Goal: Transaction & Acquisition: Purchase product/service

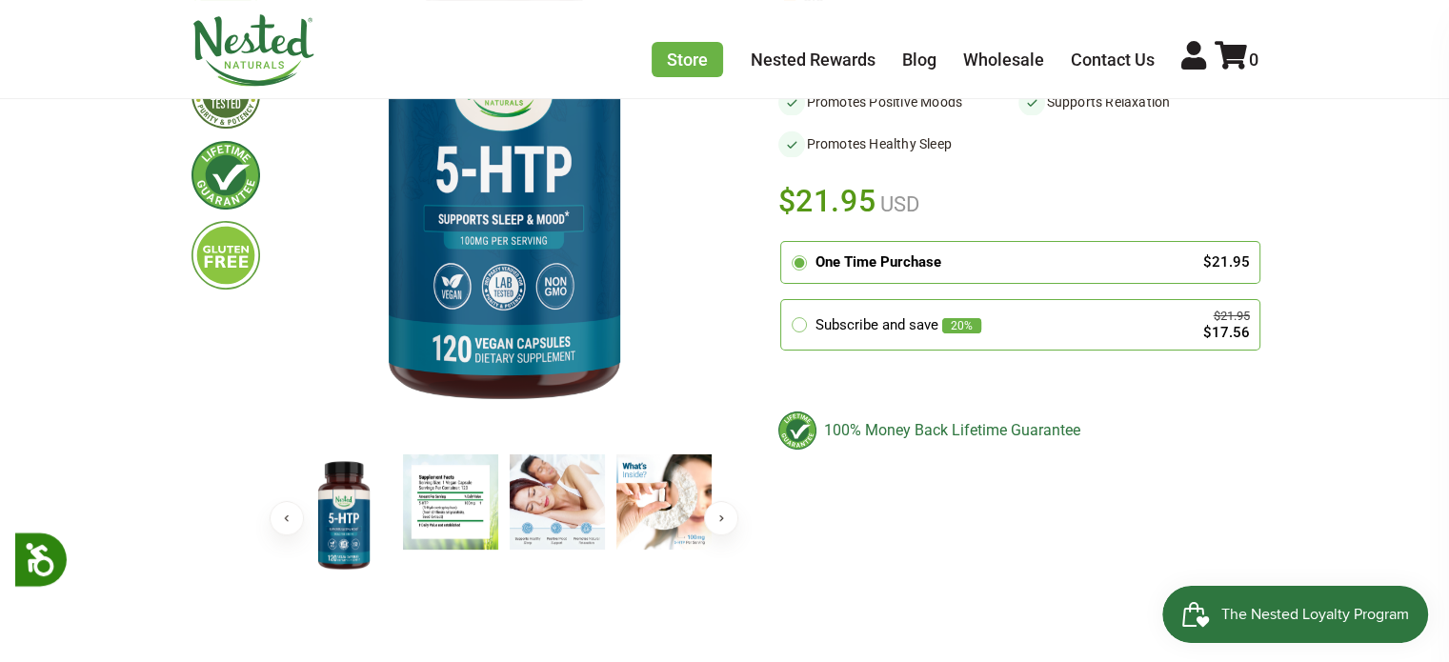
scroll to position [381, 0]
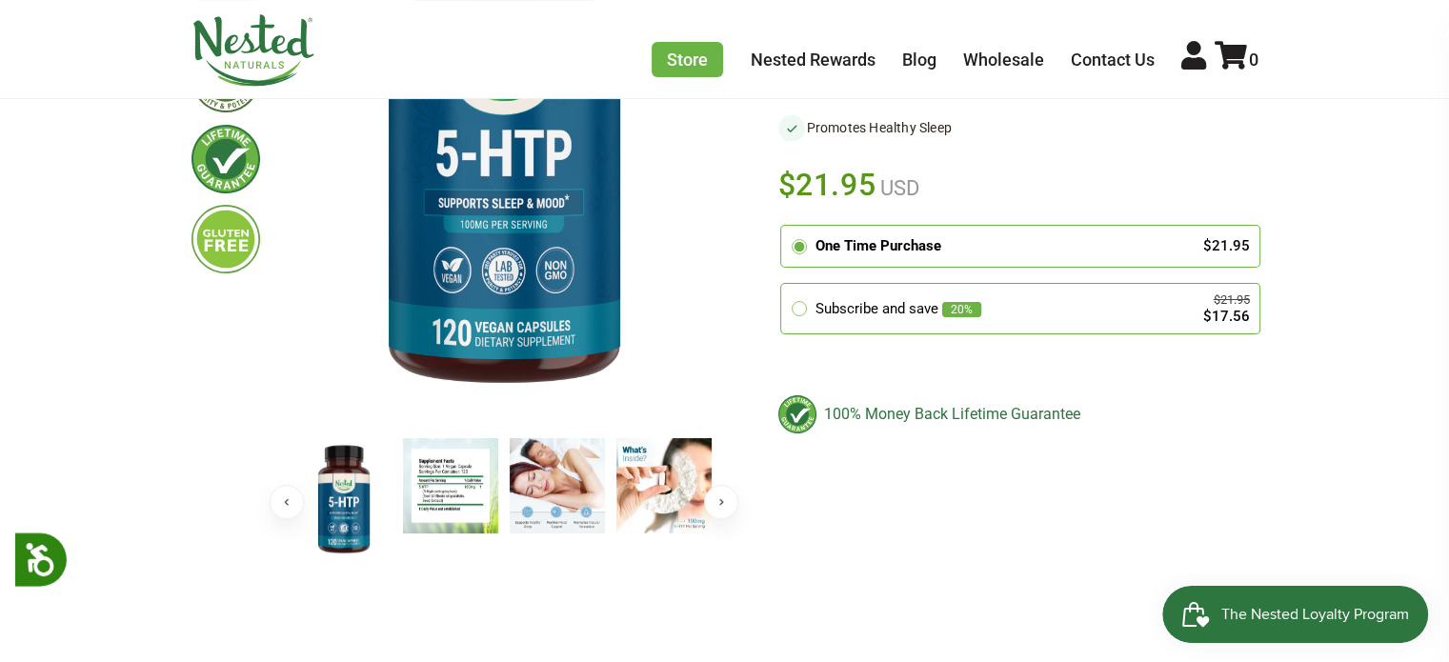
click at [1193, 235] on div "One Time Purchase $21.95" at bounding box center [1020, 246] width 459 height 22
click at [786, 229] on input "radio" at bounding box center [786, 229] width 0 height 0
click at [1193, 235] on div "One Time Purchase $21.95" at bounding box center [1020, 246] width 459 height 22
click at [786, 229] on input "radio" at bounding box center [786, 229] width 0 height 0
click at [1193, 235] on div "One Time Purchase $21.95" at bounding box center [1020, 246] width 459 height 22
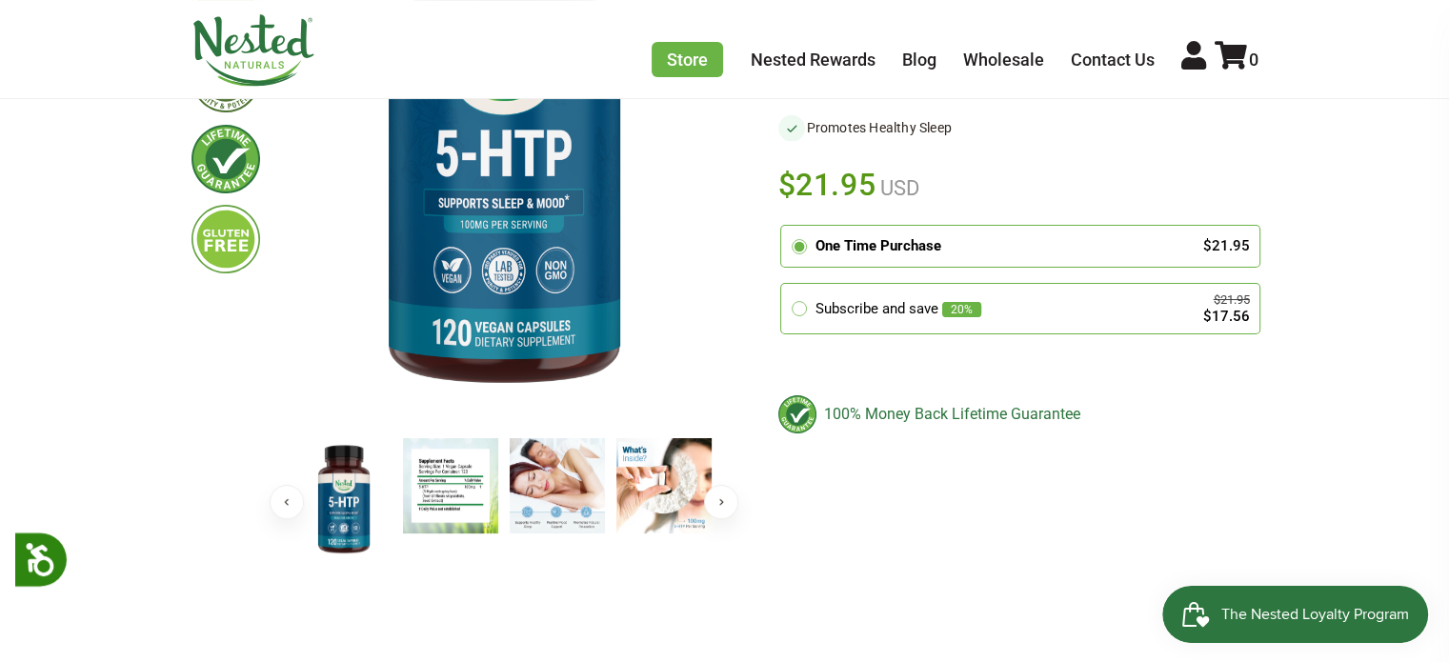
click at [786, 229] on input "radio" at bounding box center [786, 229] width 0 height 0
click at [1193, 235] on div "One Time Purchase $21.95" at bounding box center [1020, 246] width 459 height 22
click at [786, 229] on input "radio" at bounding box center [786, 229] width 0 height 0
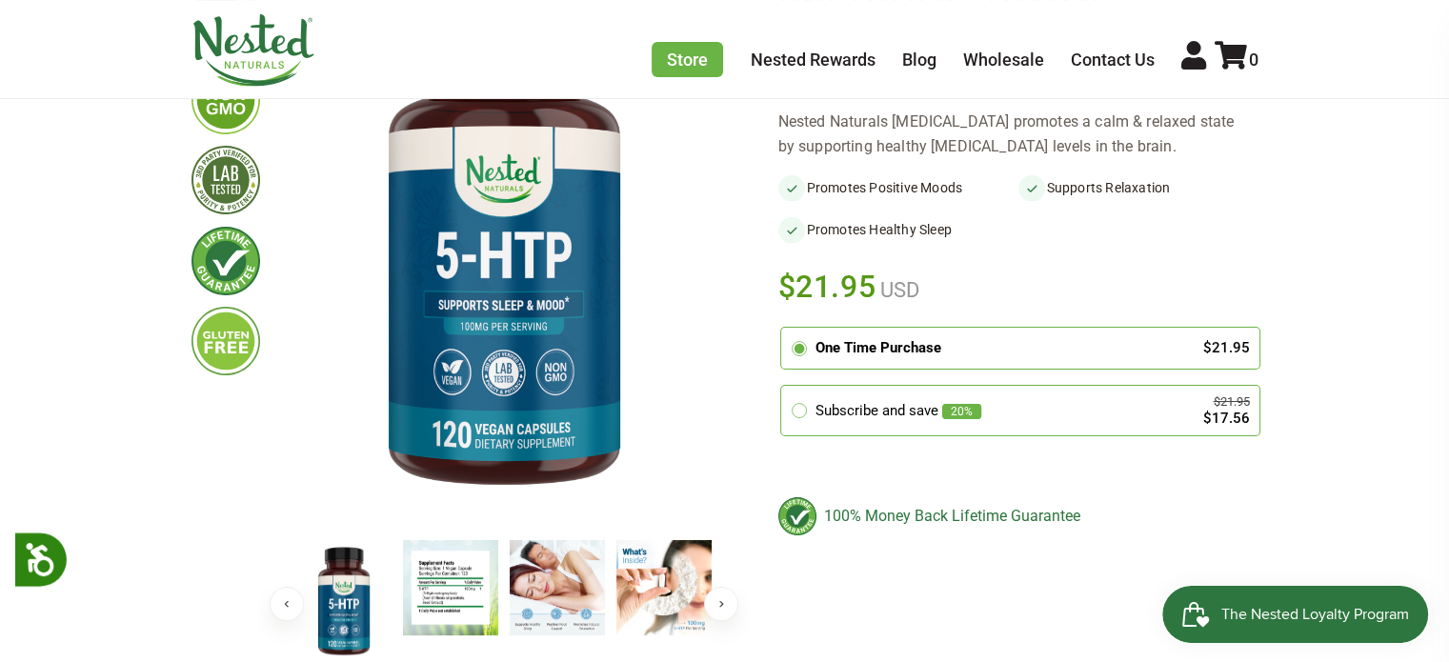
scroll to position [286, 0]
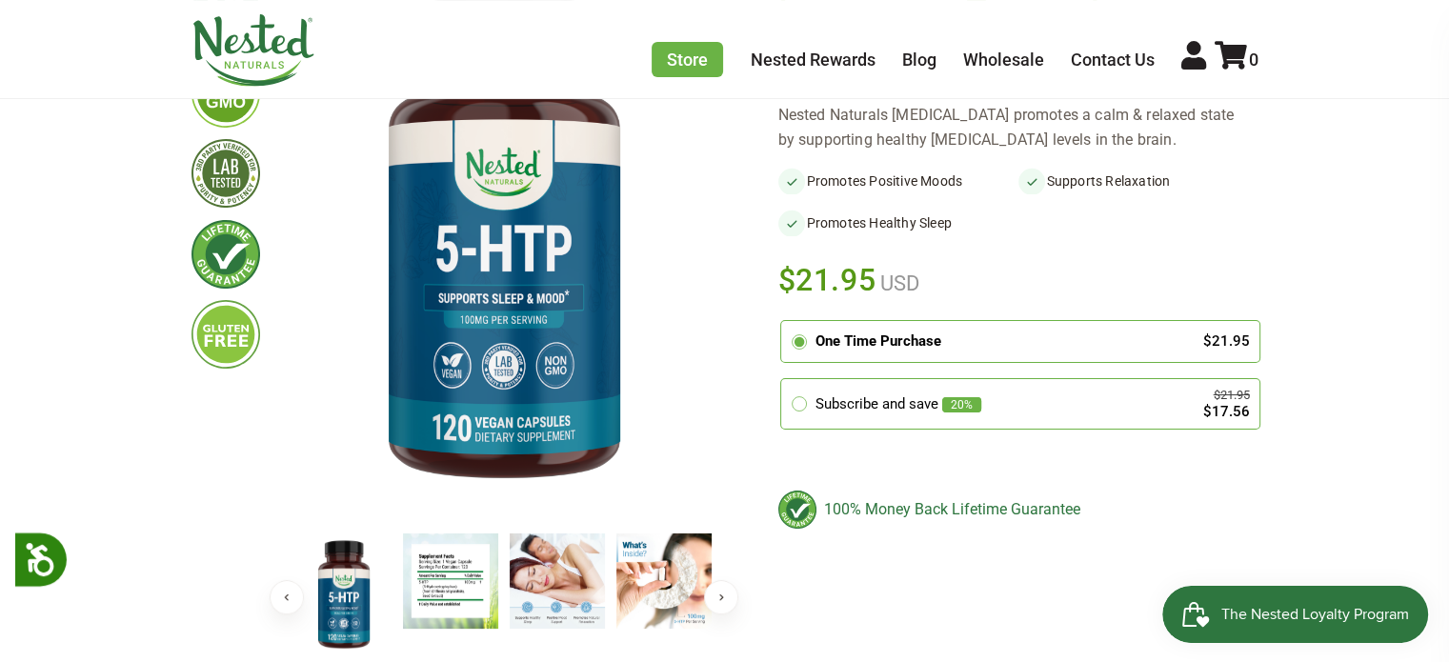
click at [1235, 321] on label "One Time Purchase $21.95" at bounding box center [1020, 341] width 478 height 41
click at [786, 324] on input "radio" at bounding box center [786, 324] width 0 height 0
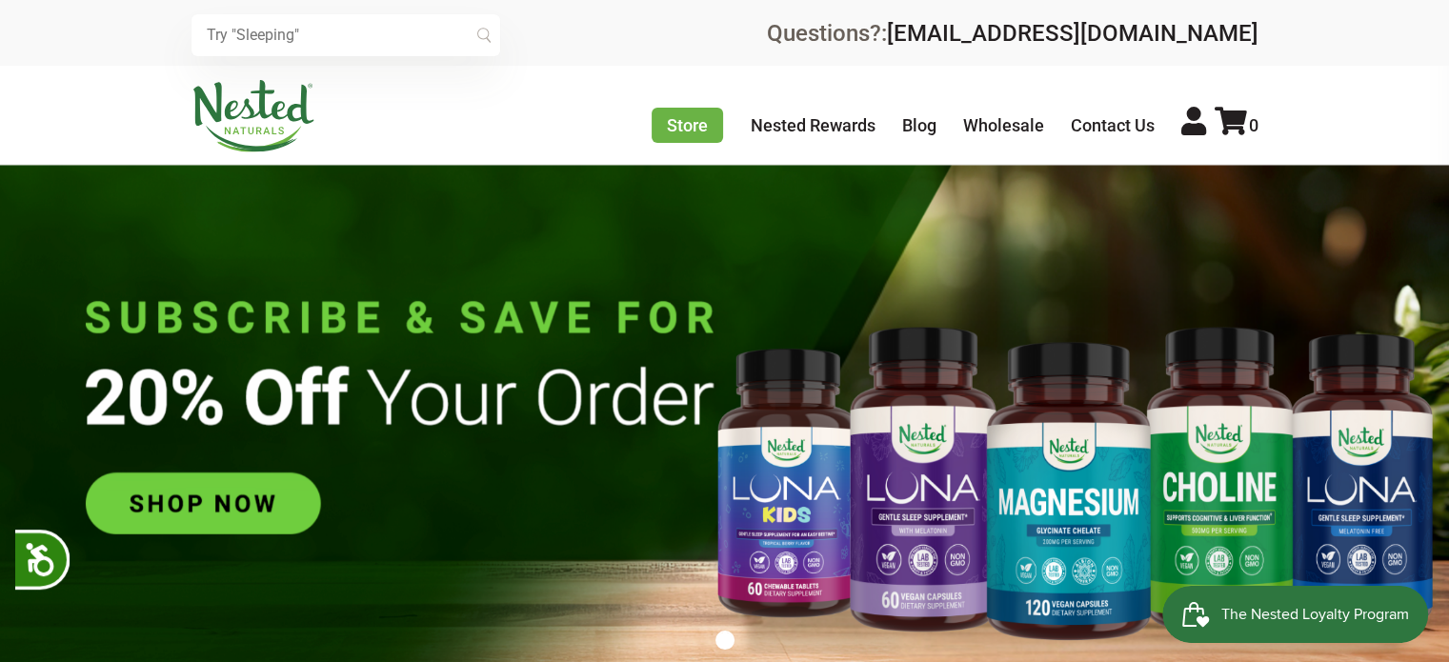
click at [256, 29] on input "text" at bounding box center [346, 35] width 309 height 42
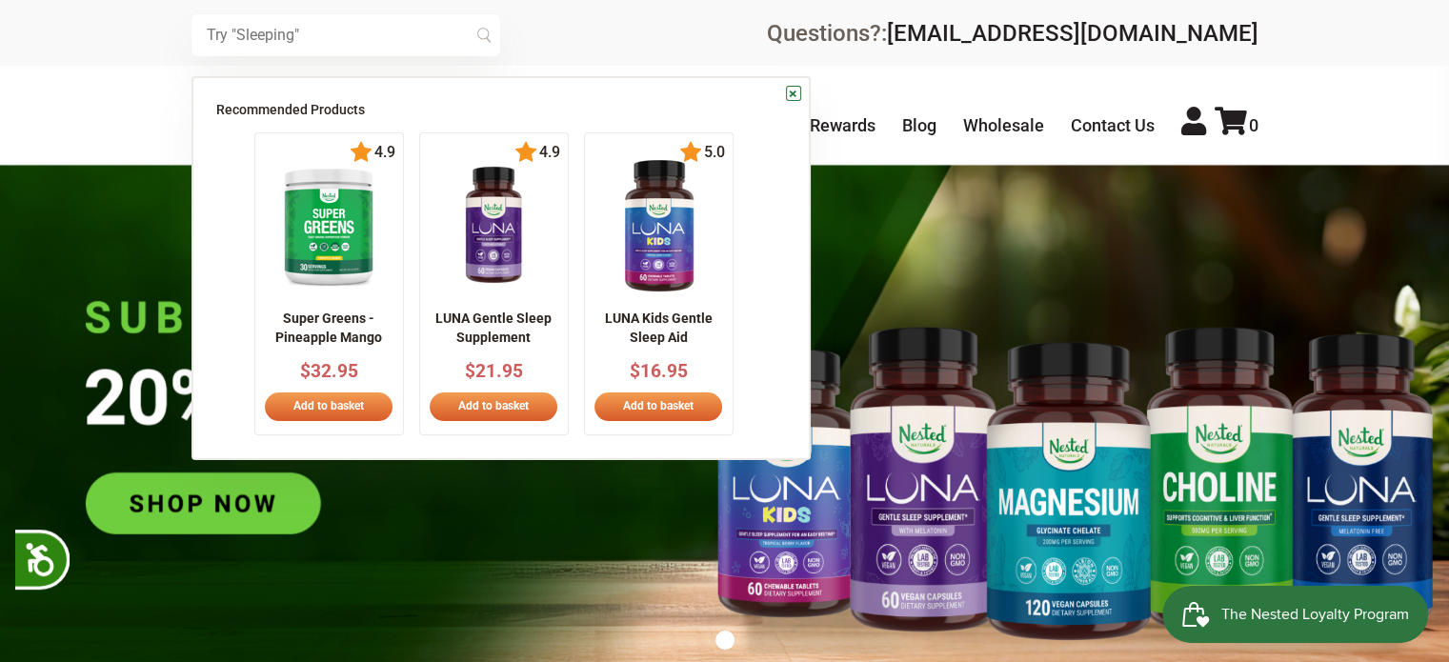
scroll to position [0, 334]
type input "[MEDICAL_DATA]"
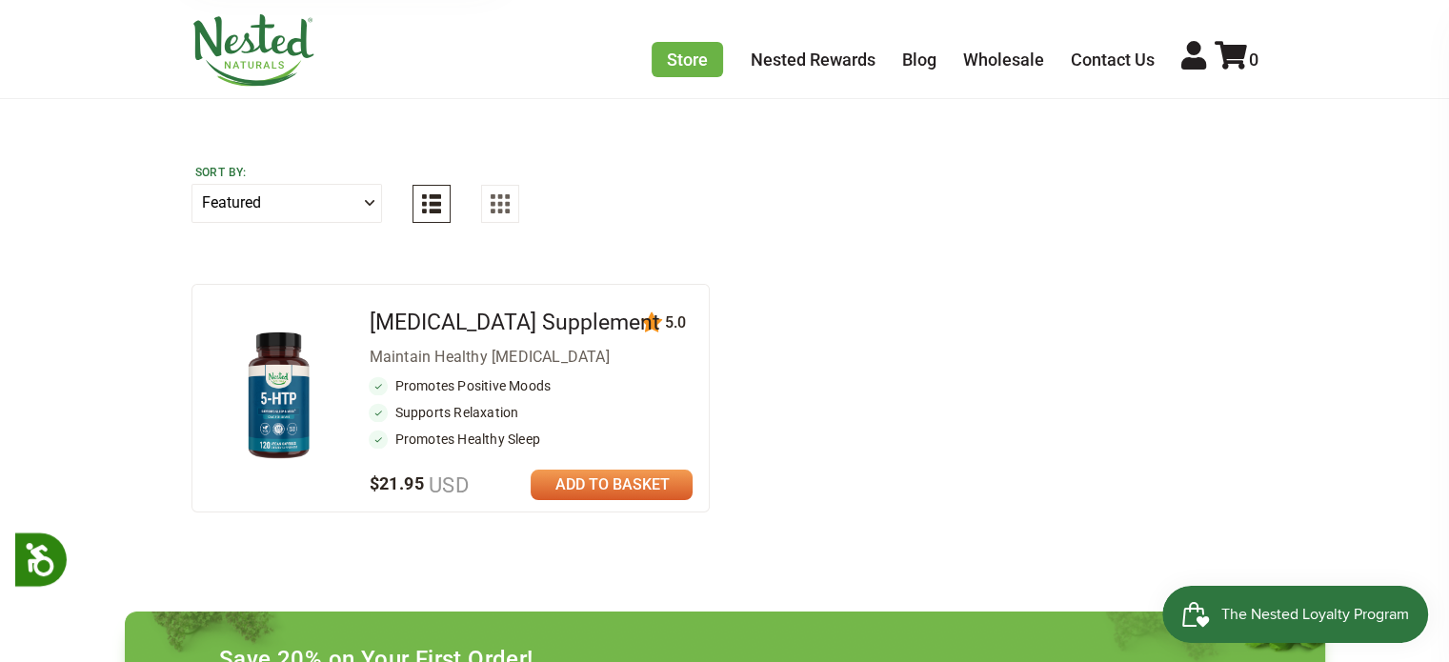
click at [678, 481] on link at bounding box center [612, 485] width 162 height 30
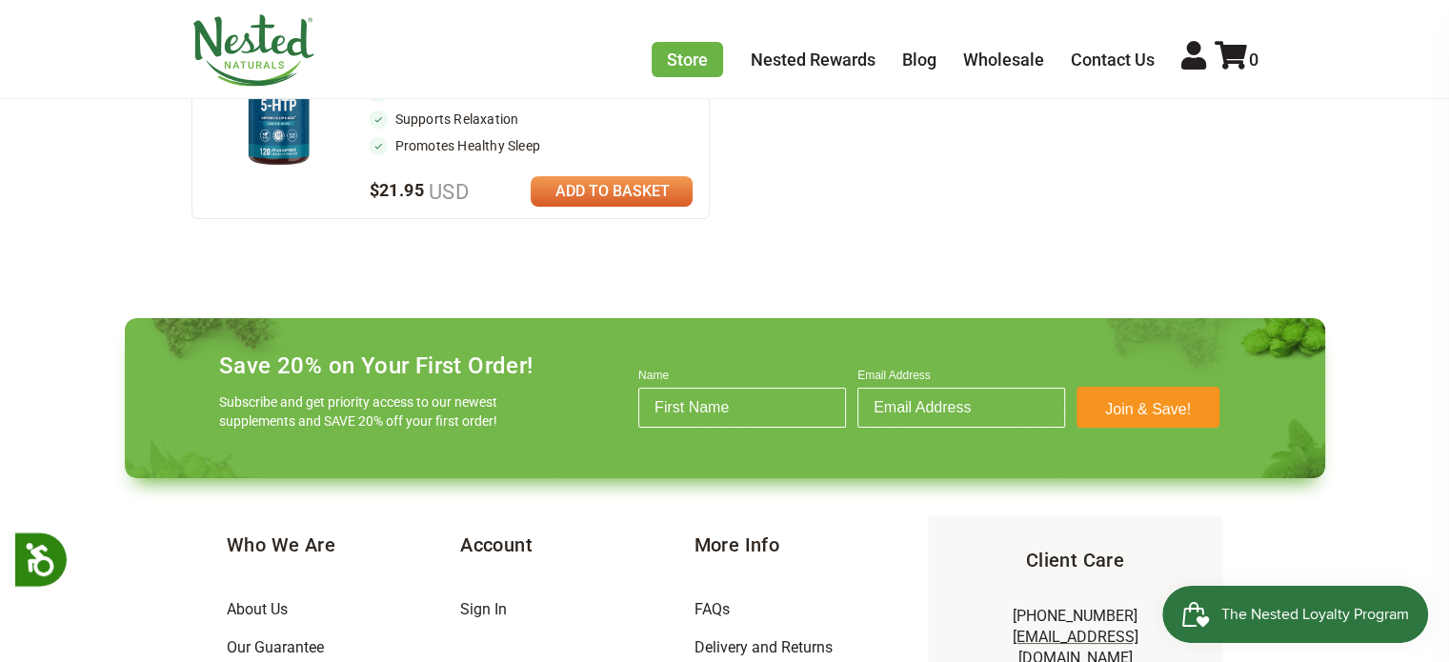
scroll to position [476, 0]
